Goal: Information Seeking & Learning: Learn about a topic

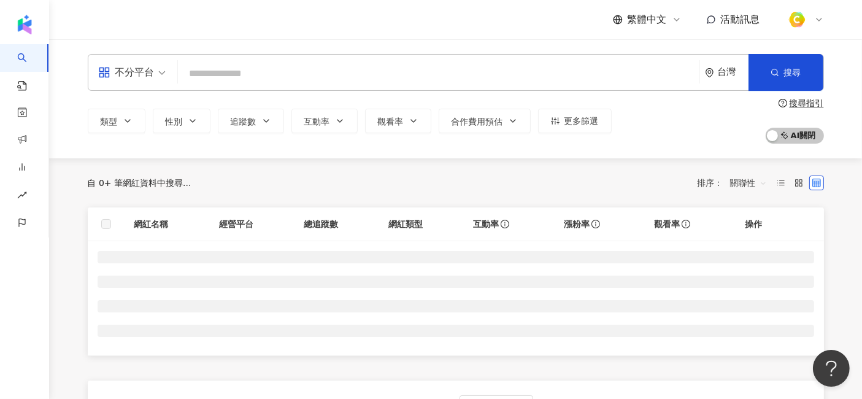
click at [345, 67] on input "search" at bounding box center [439, 73] width 512 height 23
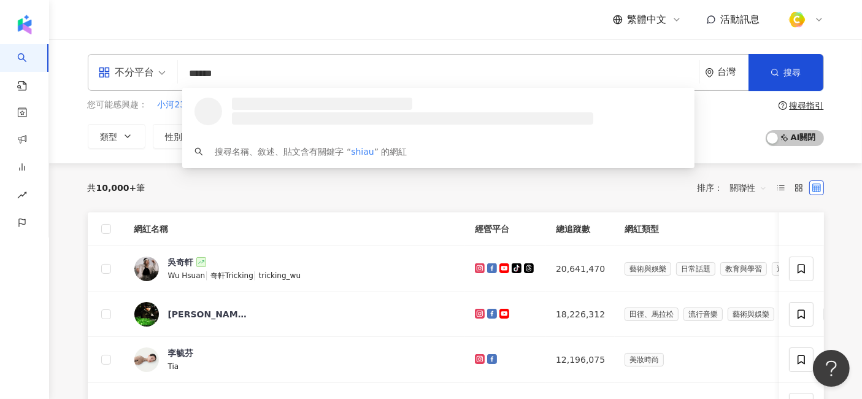
type input "*******"
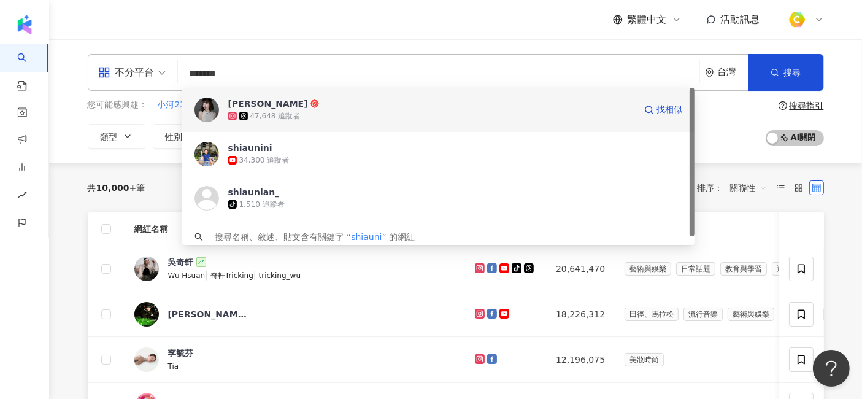
click at [335, 128] on div "[PERSON_NAME] 47,648 追蹤者 找相似" at bounding box center [438, 110] width 512 height 44
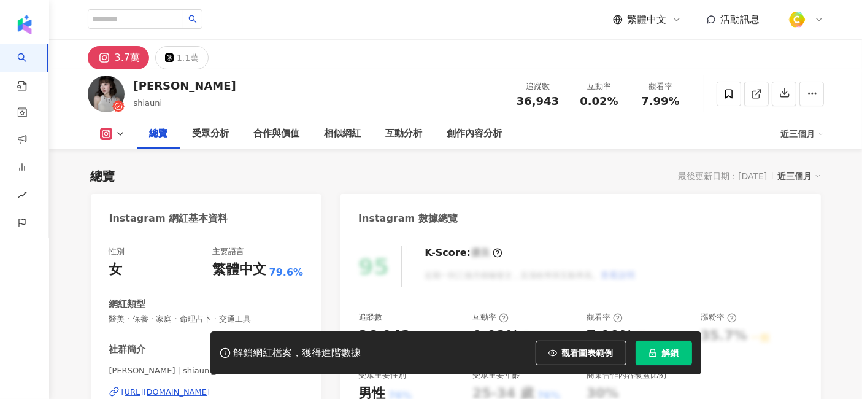
click at [193, 386] on div "[URL][DOMAIN_NAME]" at bounding box center [165, 391] width 89 height 11
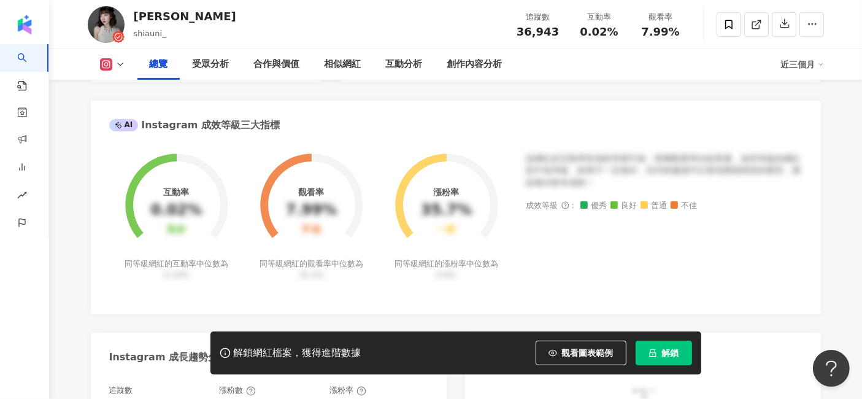
scroll to position [409, 0]
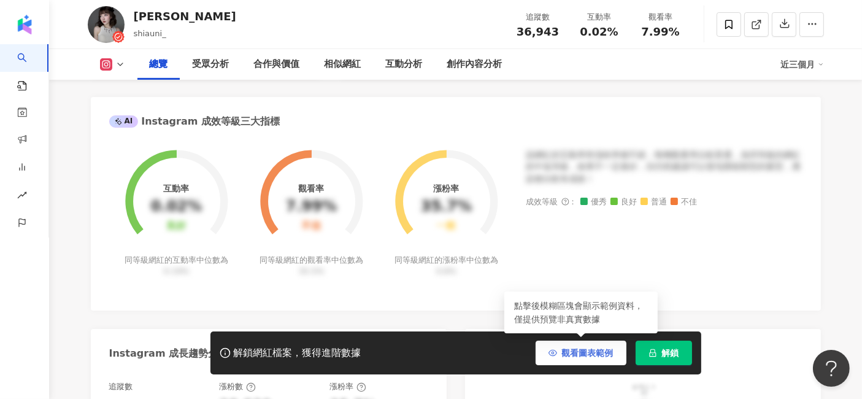
click at [580, 357] on span "觀看圖表範例" at bounding box center [588, 353] width 52 height 10
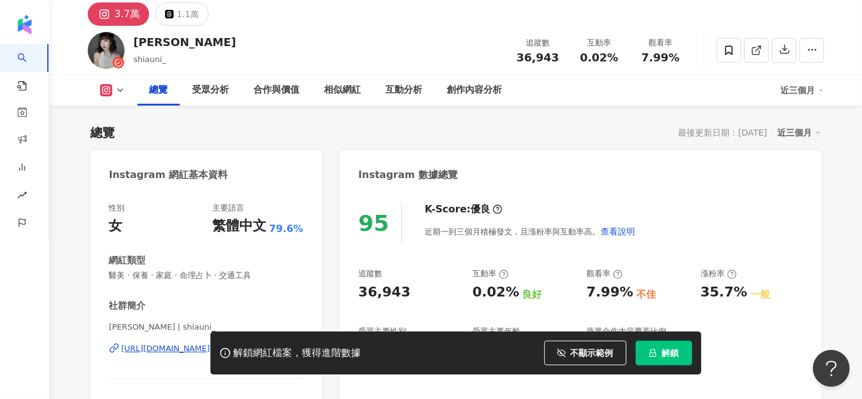
scroll to position [0, 0]
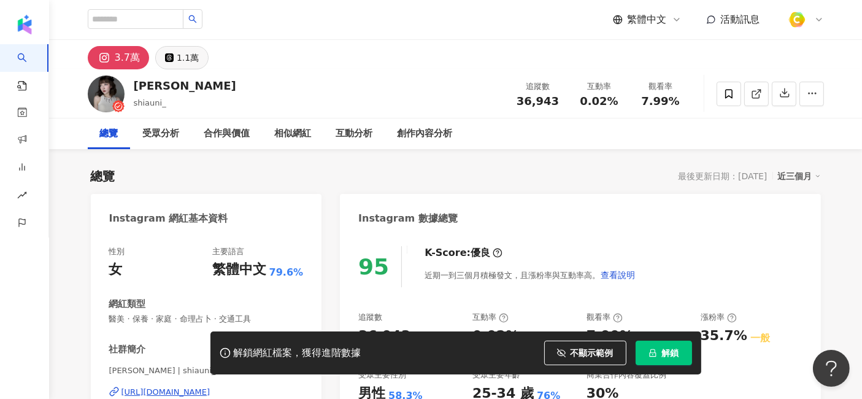
click at [184, 60] on div "1.1萬" at bounding box center [188, 57] width 22 height 17
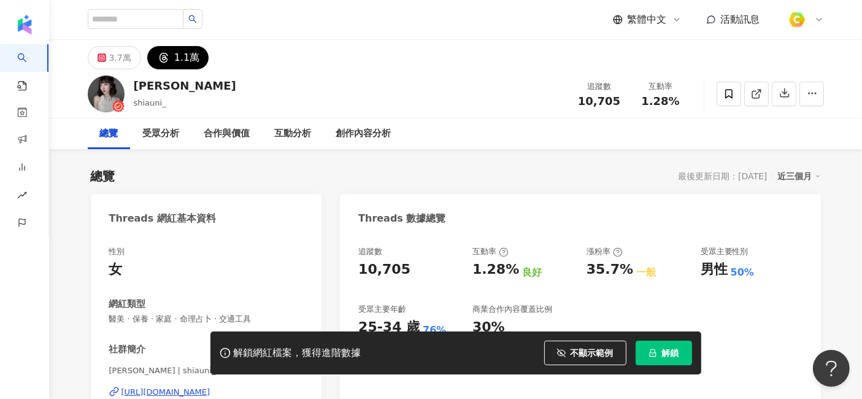
scroll to position [136, 0]
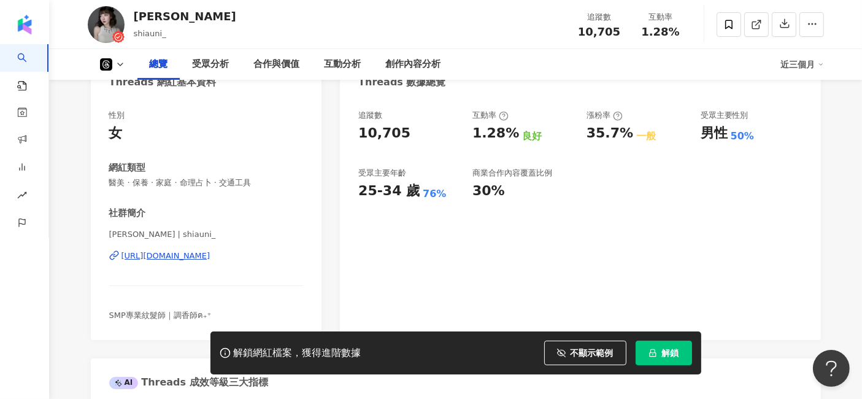
click at [210, 258] on div "[URL][DOMAIN_NAME]" at bounding box center [165, 255] width 89 height 11
click at [631, 269] on div "追蹤數 10,705 互動率 1.28% 良好 漲粉率 35.7% 一般 受眾主要性別 男性 50% 受眾主要年齡 25-34 歲 76% 商業合作內容覆蓋比…" at bounding box center [580, 219] width 480 height 242
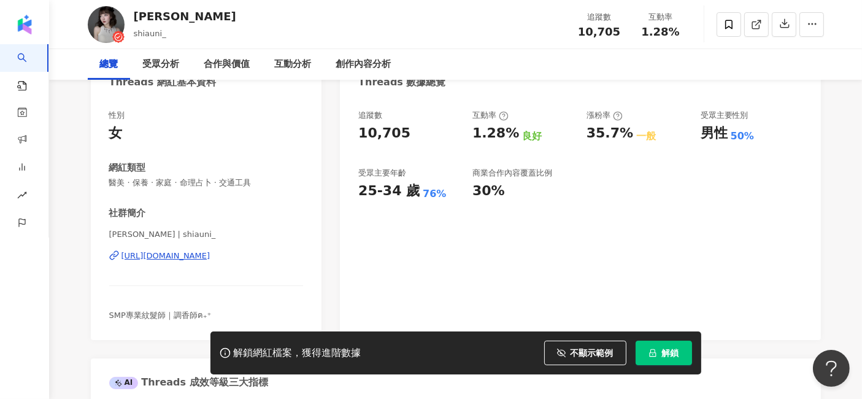
scroll to position [0, 0]
